Goal: Transaction & Acquisition: Purchase product/service

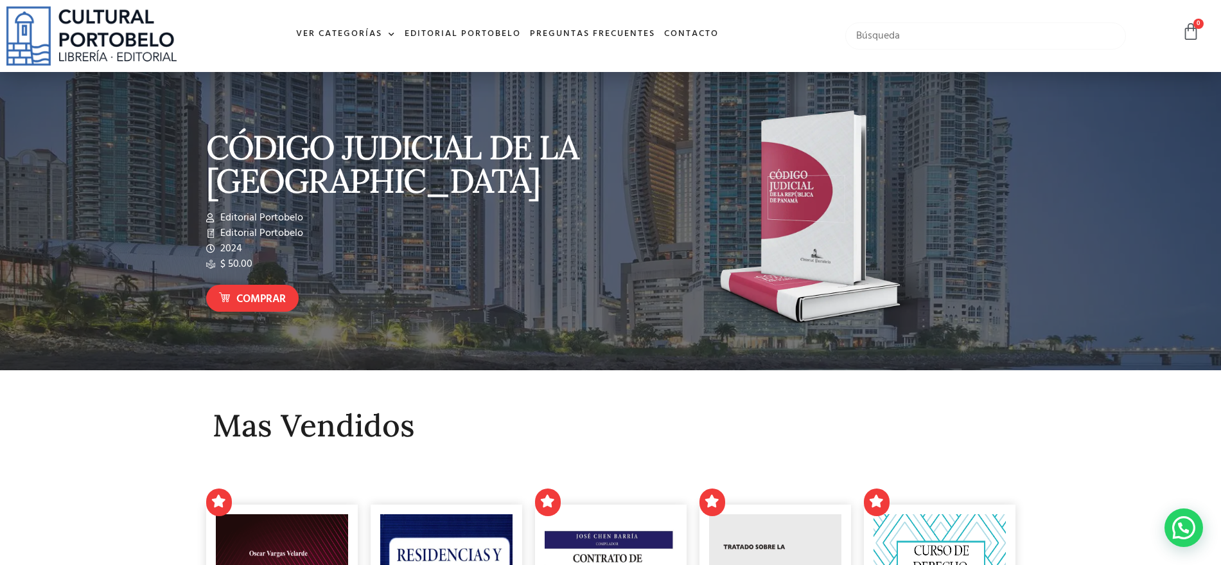
click at [938, 35] on input "text" at bounding box center [985, 35] width 281 height 27
type input "drogas"
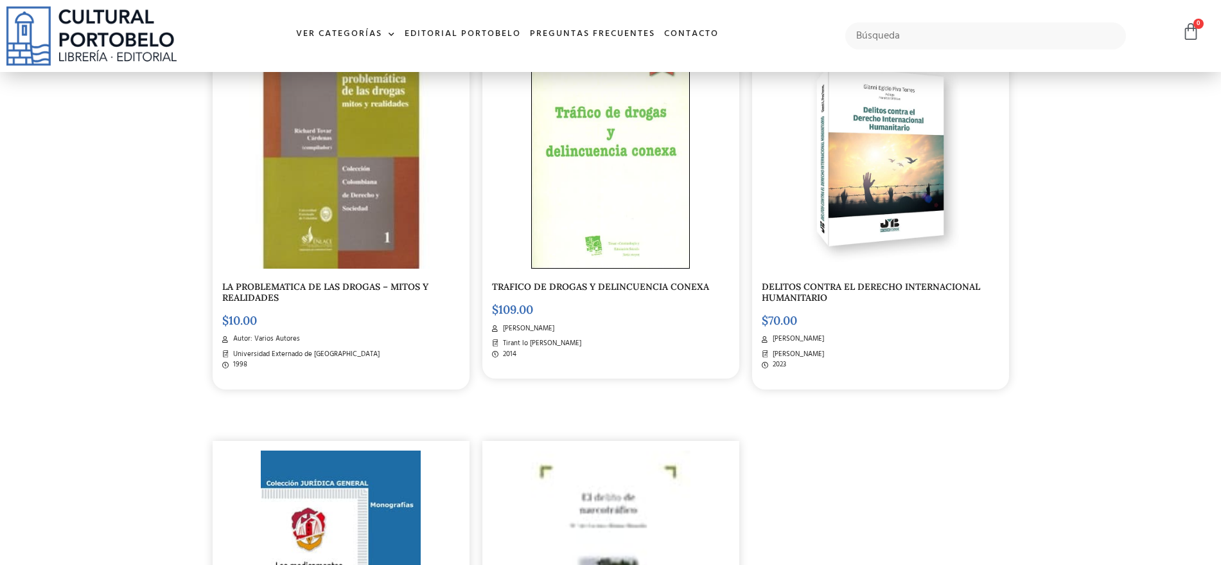
scroll to position [321, 0]
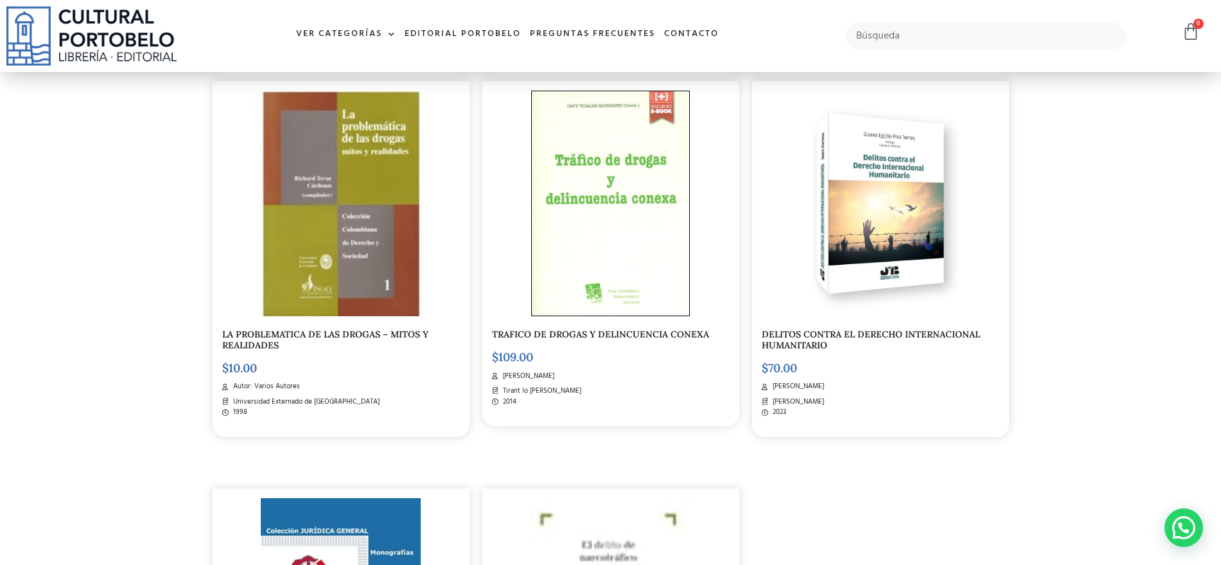
click at [715, 184] on div at bounding box center [611, 204] width 238 height 226
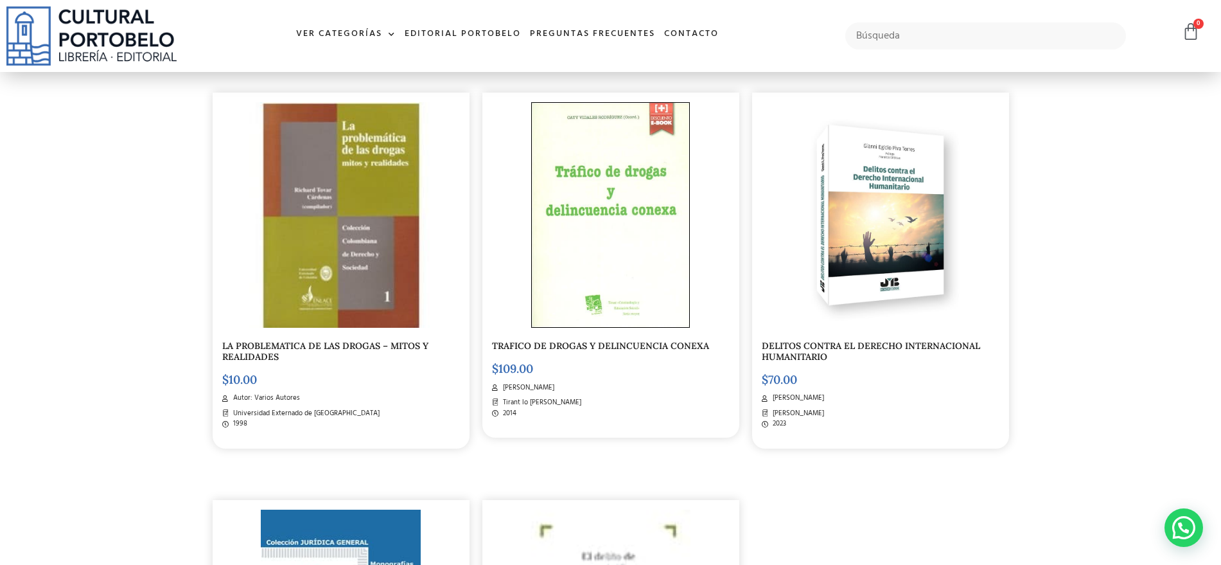
scroll to position [160, 0]
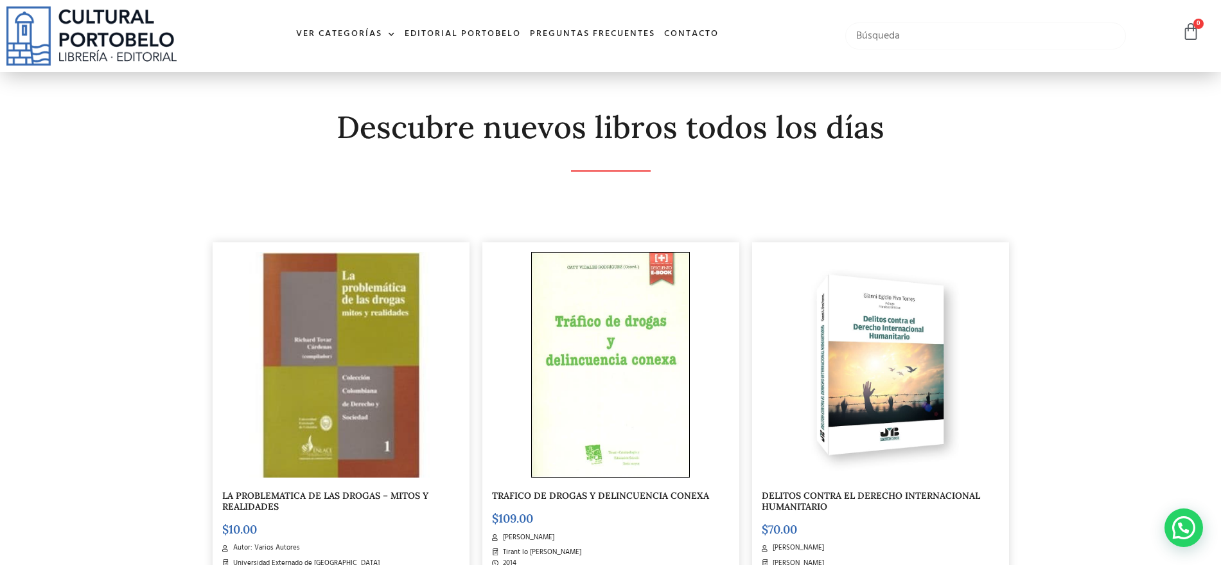
click at [875, 38] on input "text" at bounding box center [985, 35] width 281 height 27
type input "p"
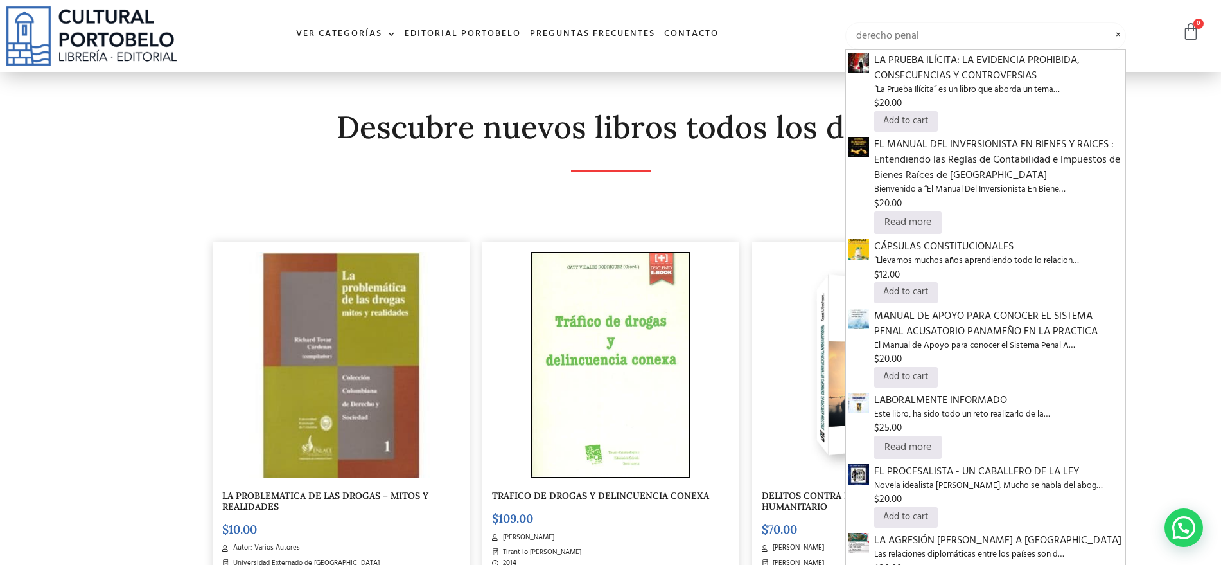
type input "derecho penal"
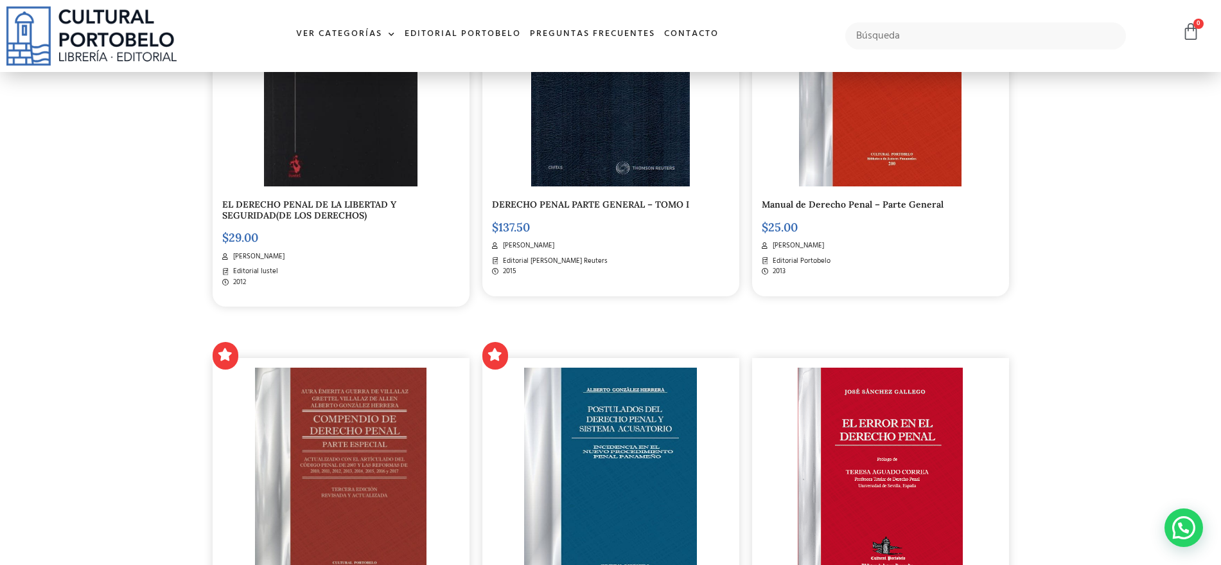
scroll to position [964, 0]
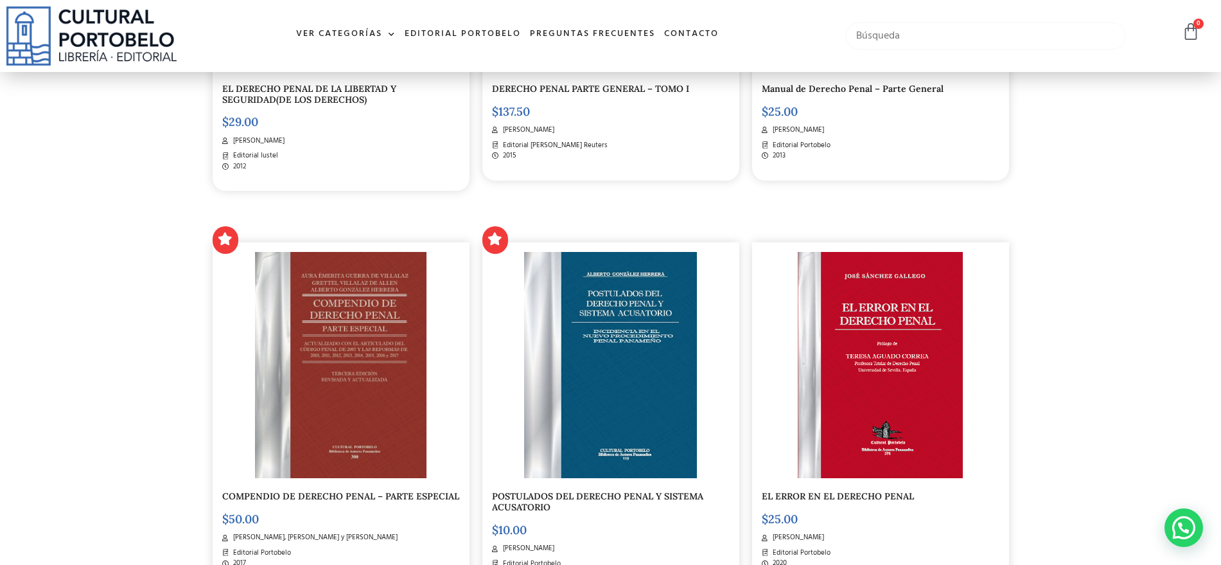
click at [944, 41] on input "text" at bounding box center [985, 35] width 281 height 27
type input "drogas"
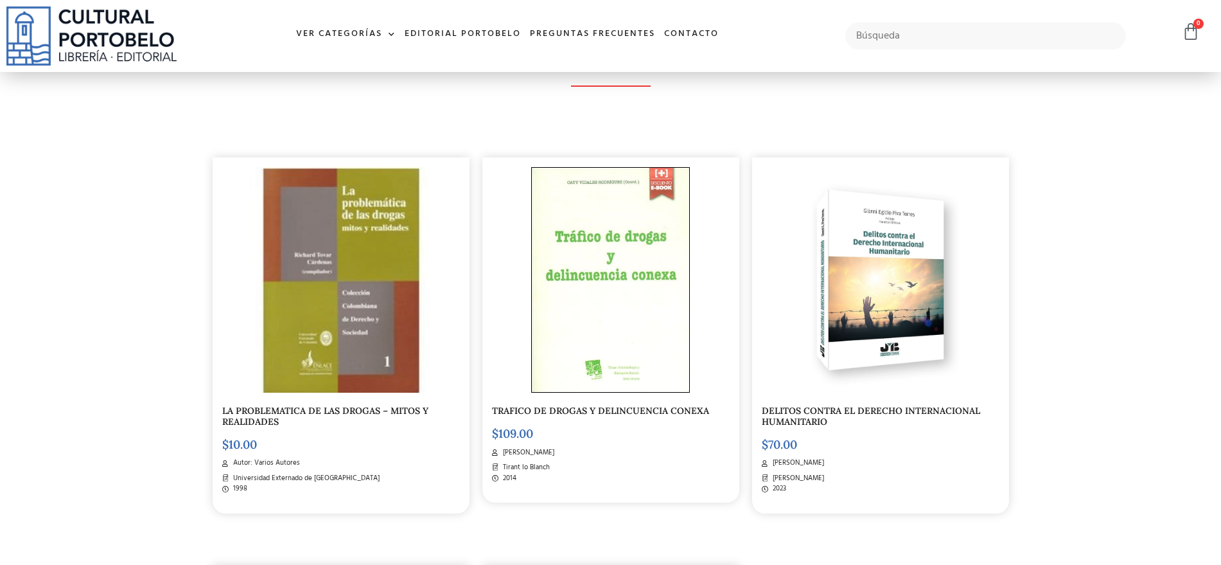
scroll to position [241, 0]
